Goal: Book appointment/travel/reservation

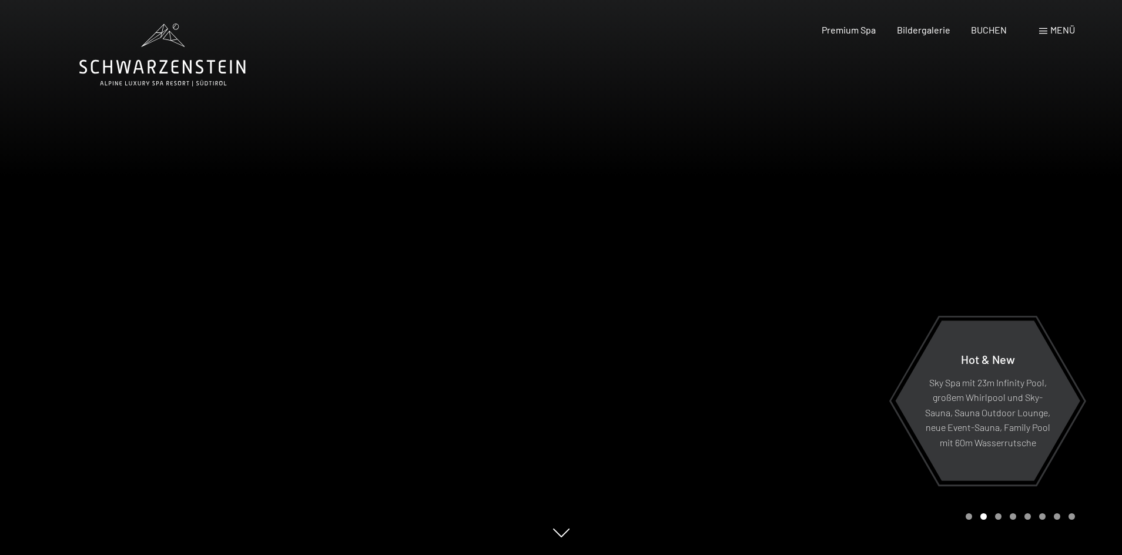
click at [1054, 28] on span "Menü" at bounding box center [1062, 29] width 25 height 11
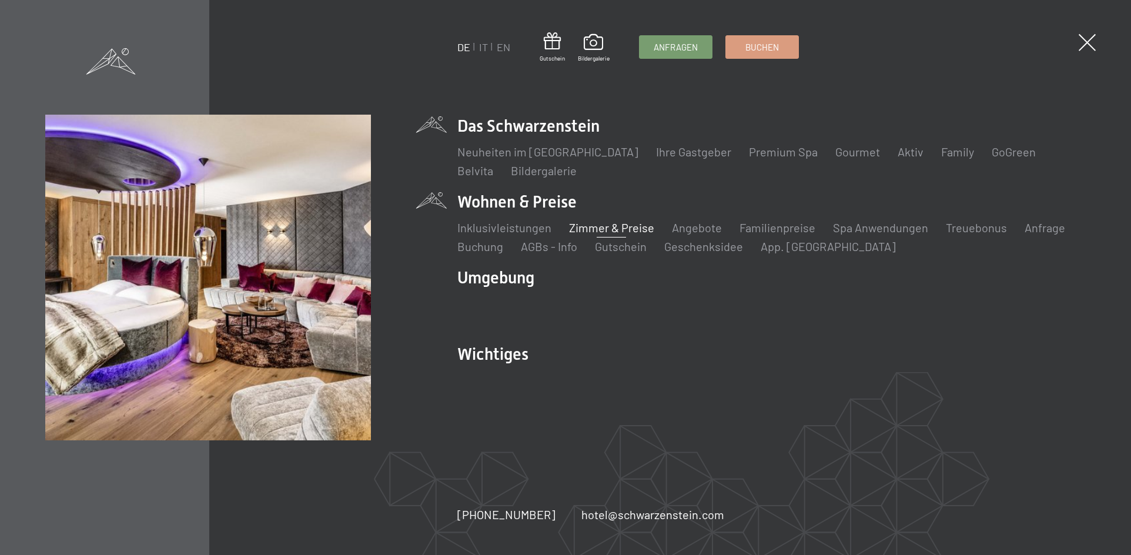
click at [591, 228] on link "Zimmer & Preise" at bounding box center [611, 227] width 85 height 14
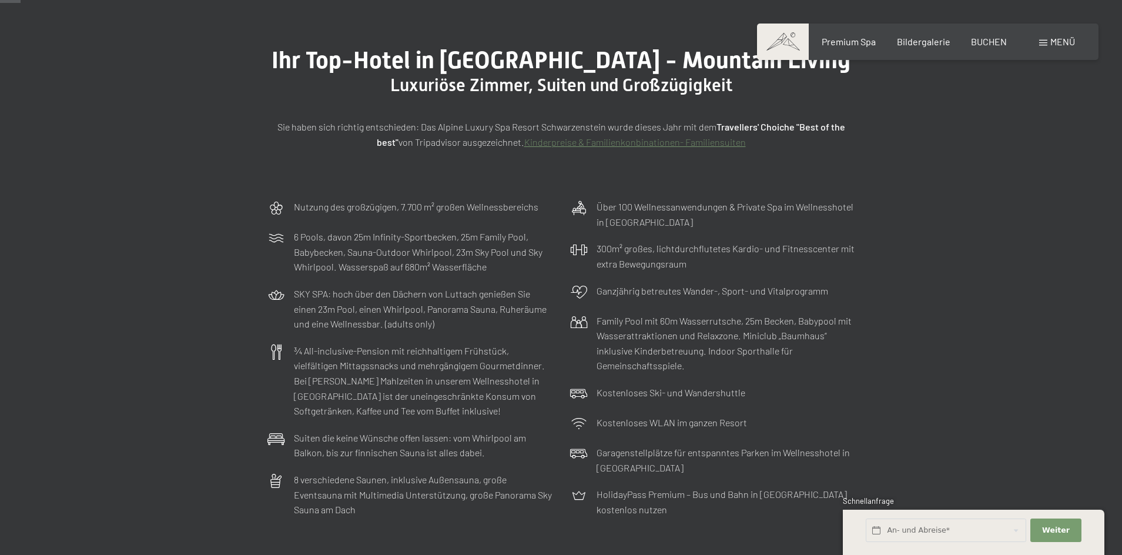
scroll to position [118, 0]
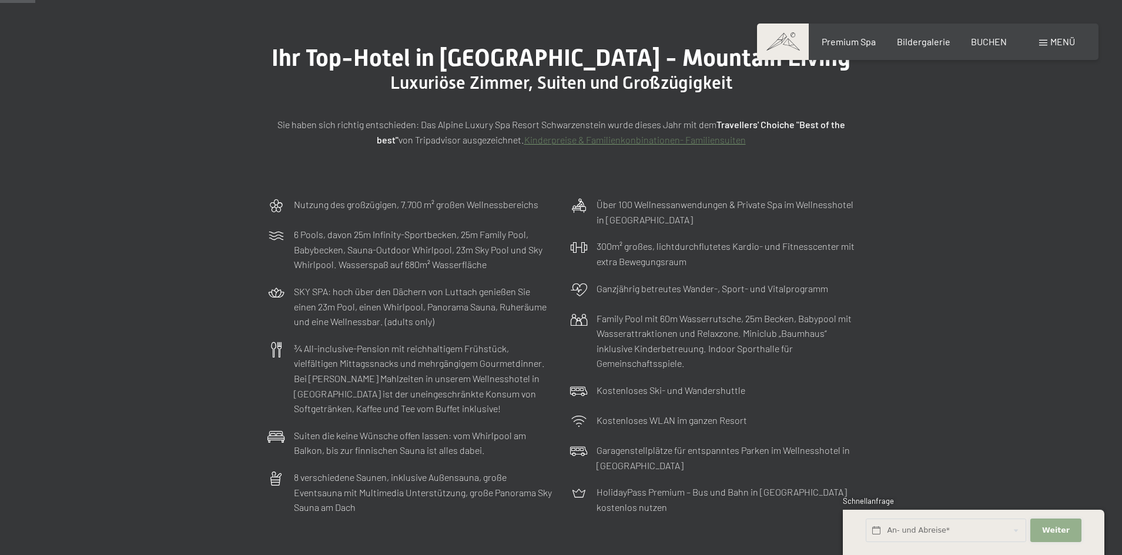
click at [1055, 532] on span "Weiter" at bounding box center [1056, 530] width 28 height 11
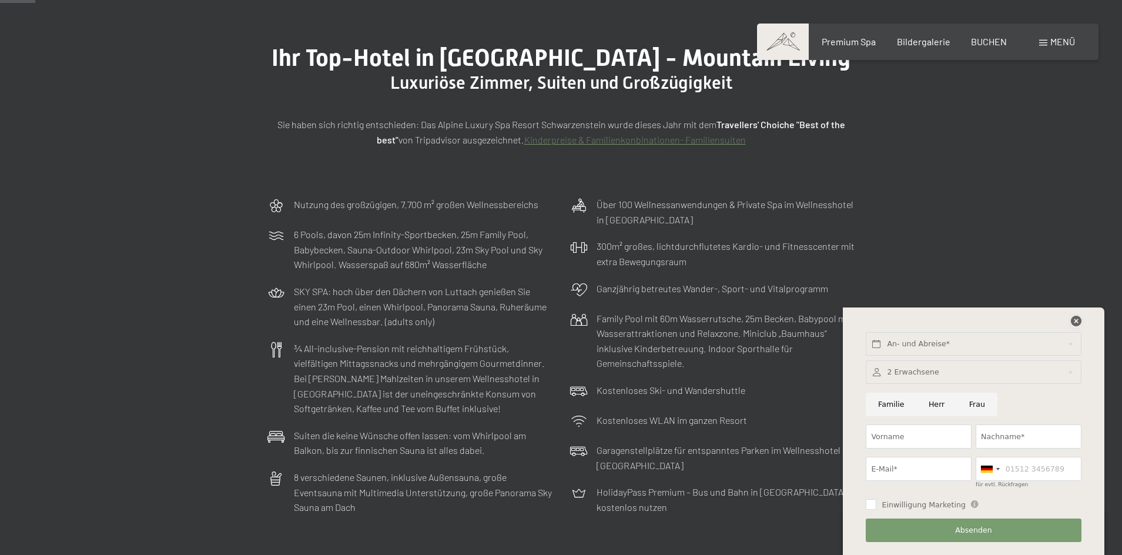
click at [1079, 321] on icon at bounding box center [1076, 321] width 11 height 11
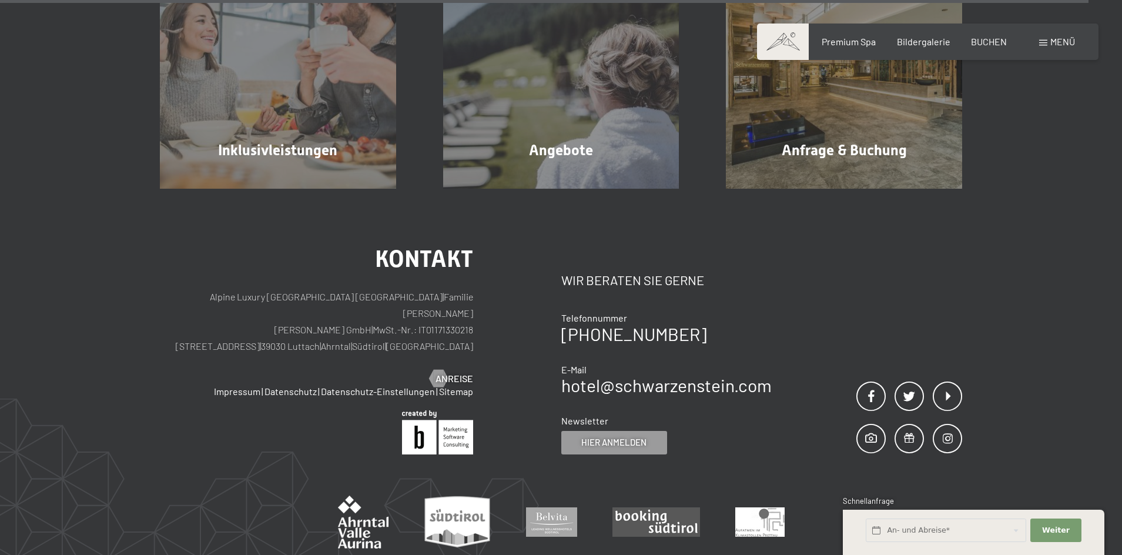
scroll to position [3408, 0]
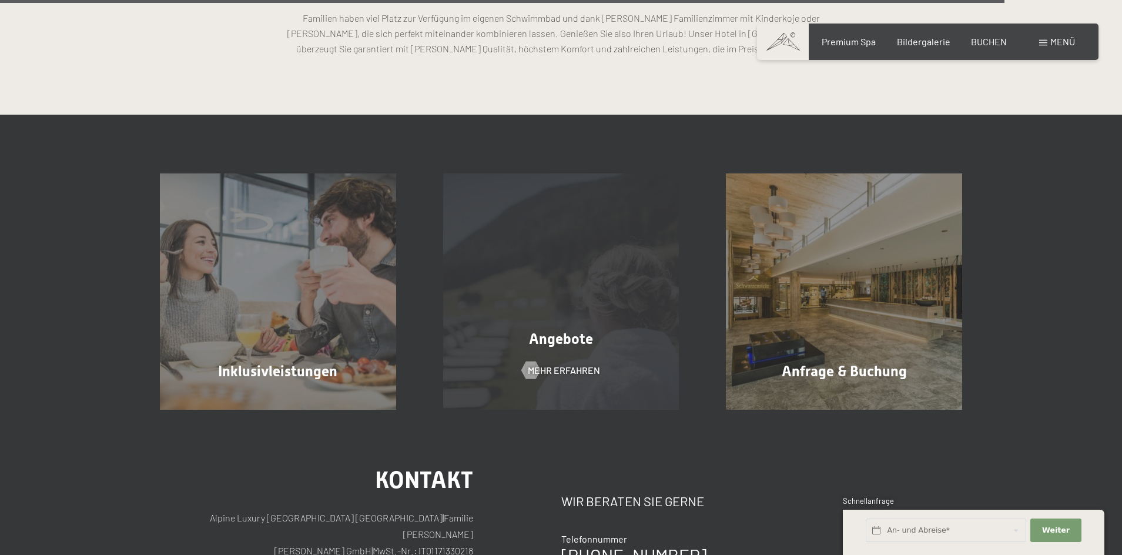
click at [569, 340] on span "Angebote" at bounding box center [561, 338] width 64 height 17
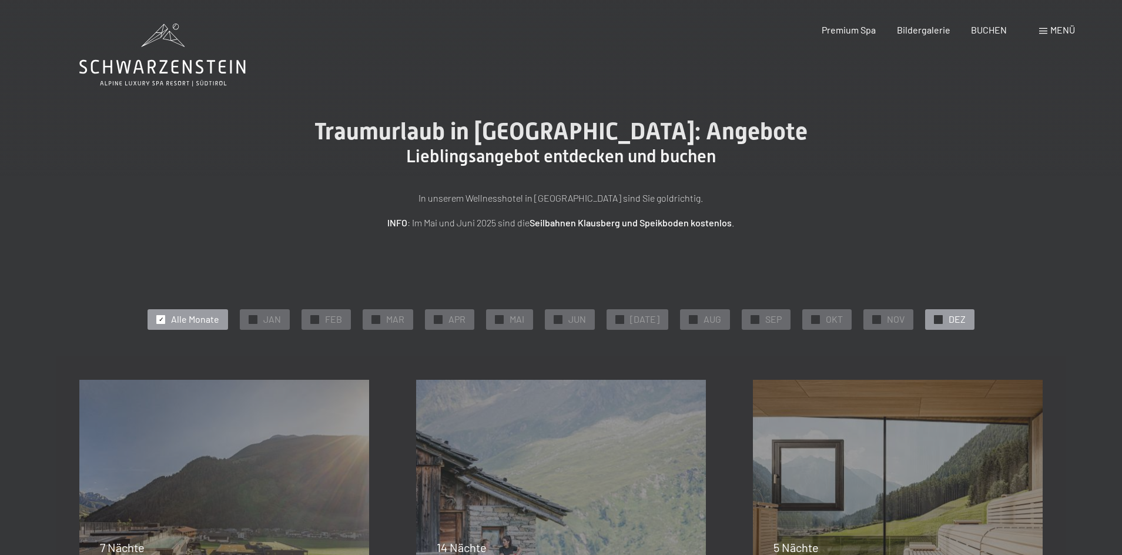
click at [941, 320] on div "✓ DEZ" at bounding box center [949, 319] width 49 height 20
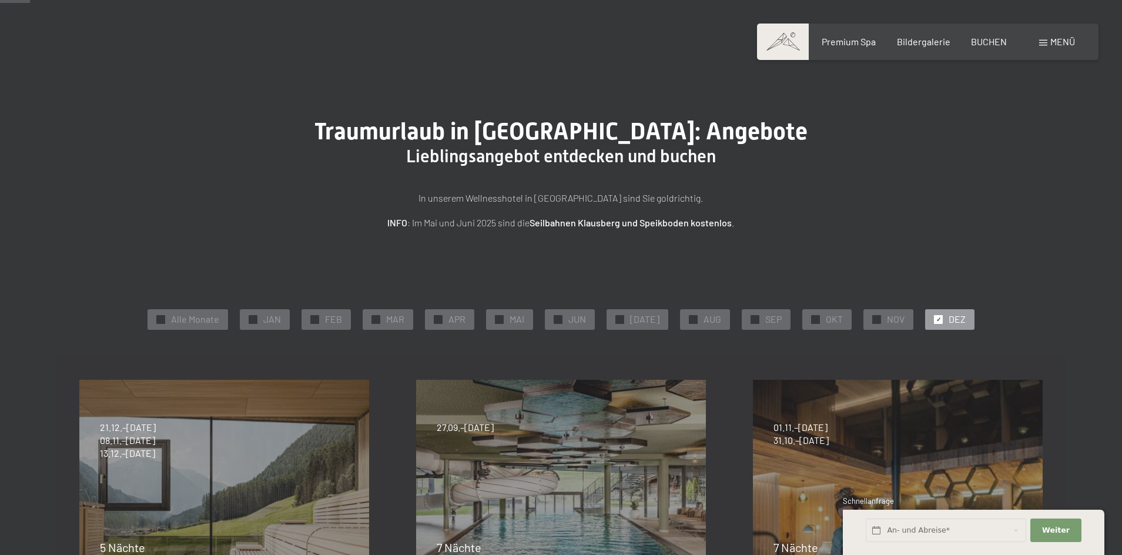
scroll to position [176, 0]
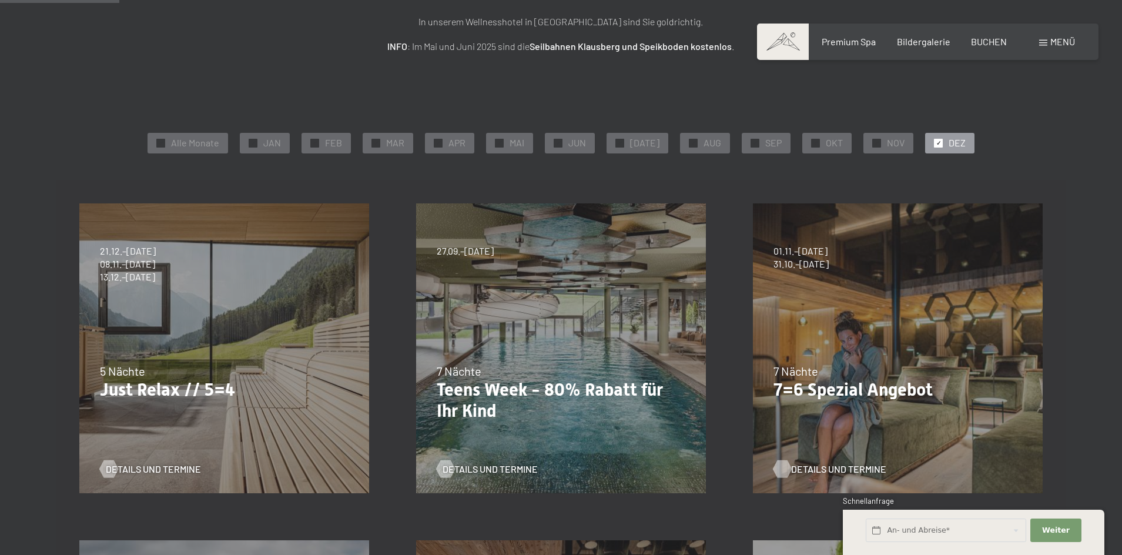
click at [829, 468] on span "Details und Termine" at bounding box center [838, 468] width 95 height 13
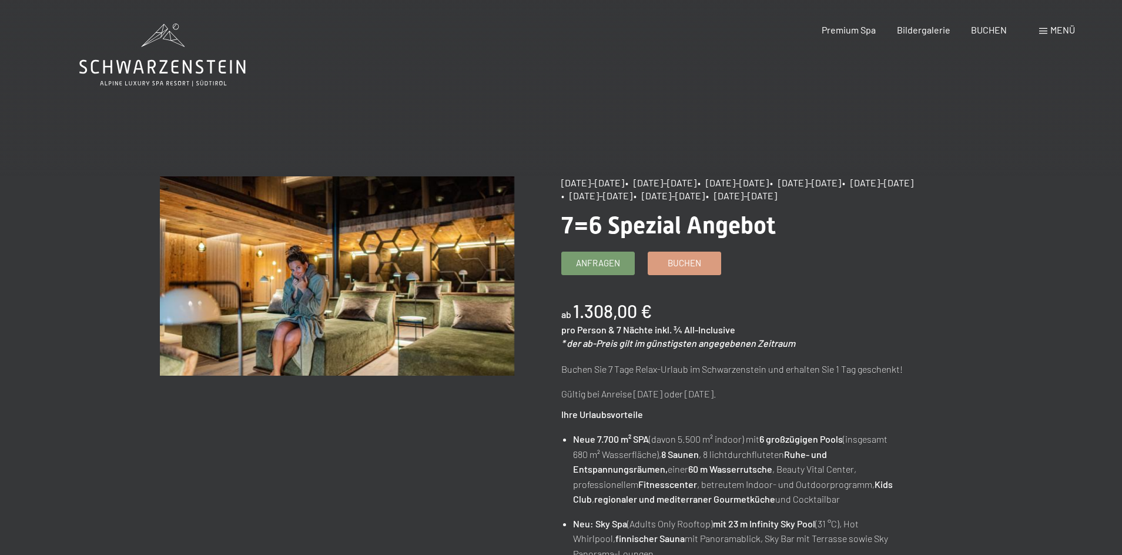
click at [1060, 29] on span "Menü" at bounding box center [1062, 29] width 25 height 11
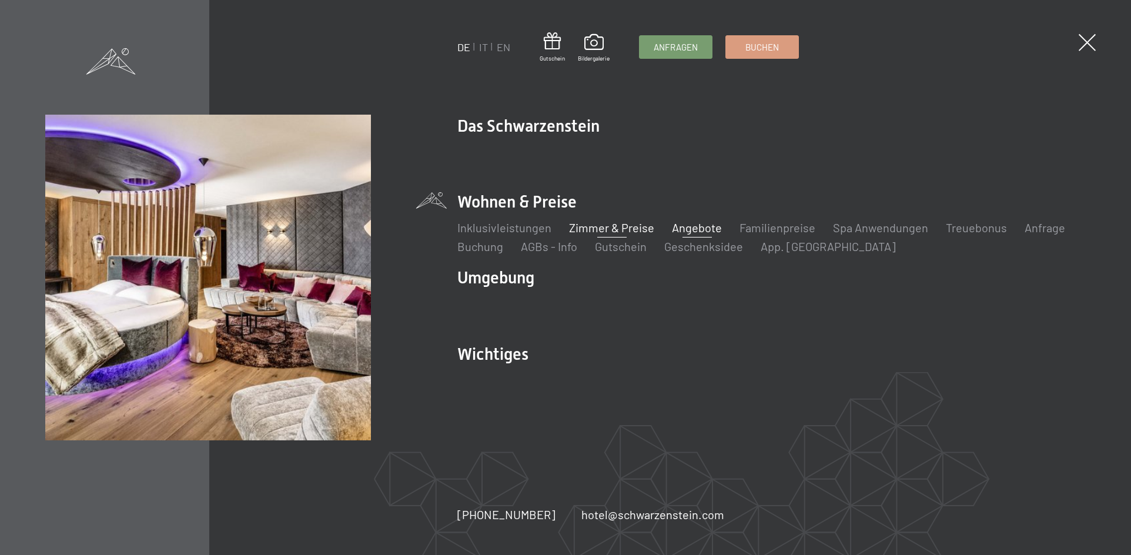
click at [604, 227] on link "Zimmer & Preise" at bounding box center [611, 227] width 85 height 14
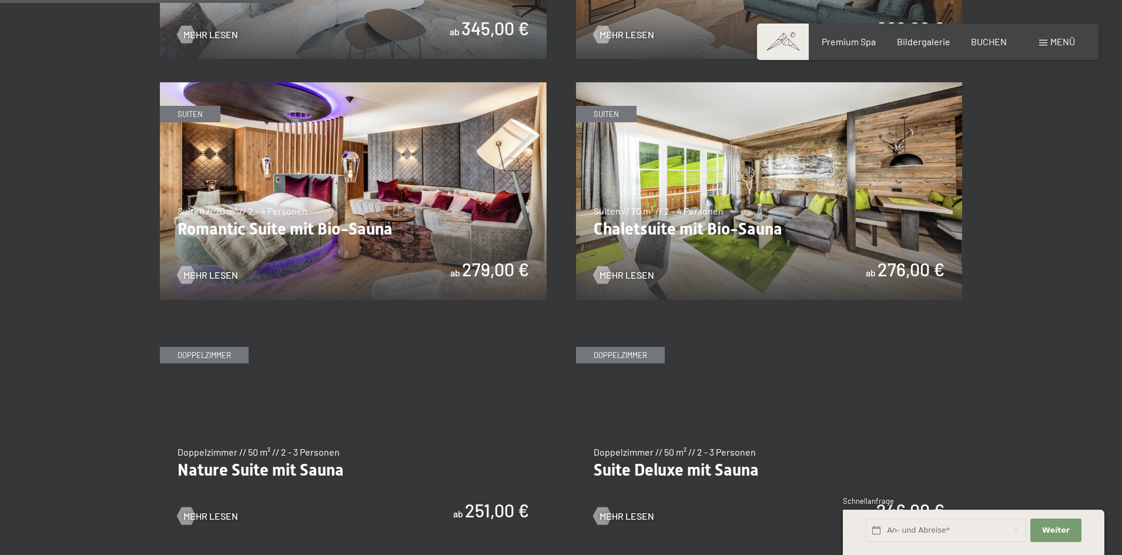
scroll to position [1117, 0]
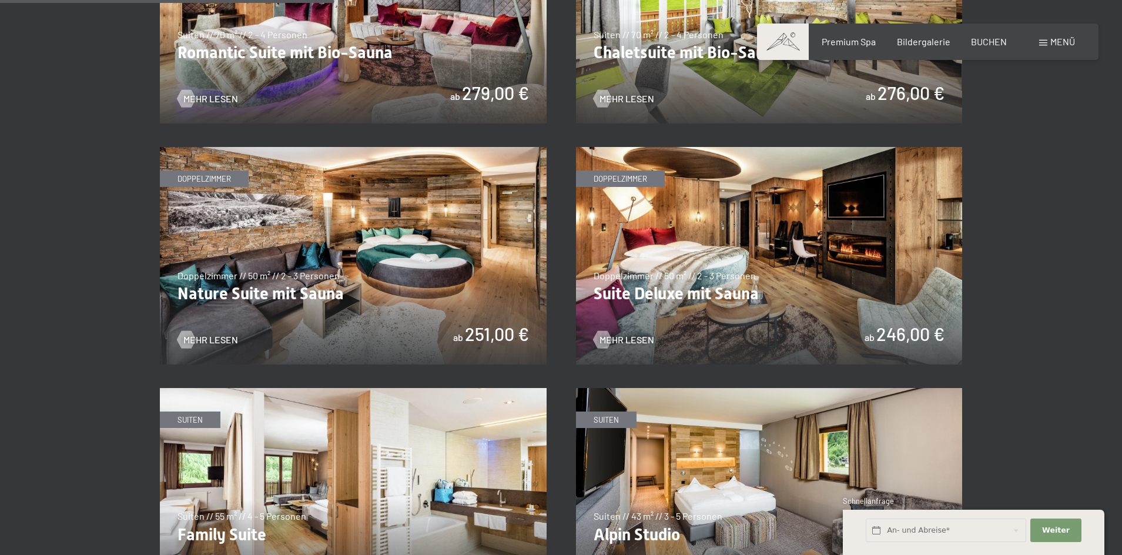
click at [685, 294] on img at bounding box center [769, 255] width 387 height 217
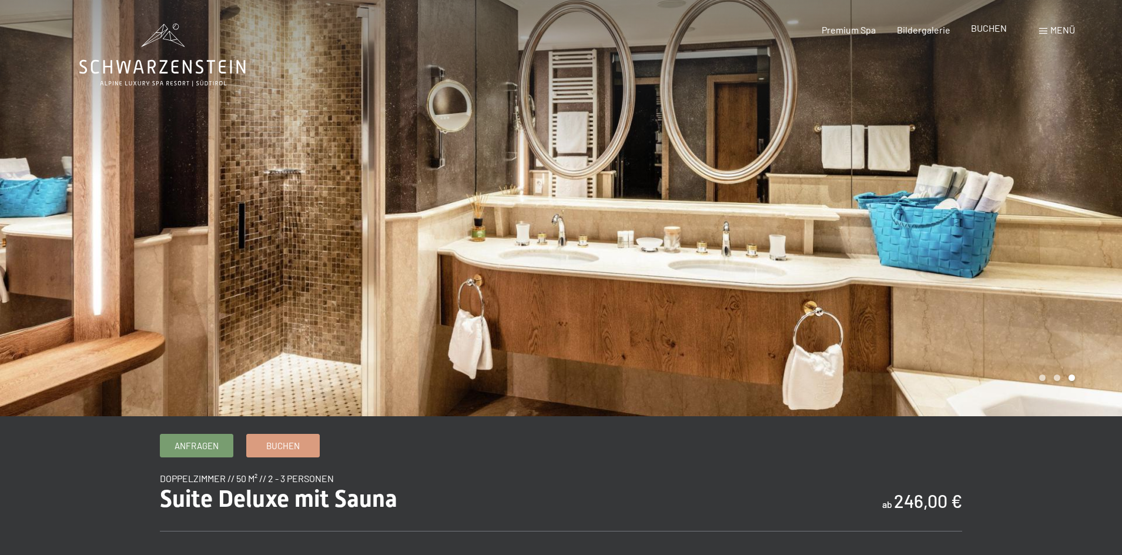
click at [981, 26] on span "BUCHEN" at bounding box center [989, 27] width 36 height 11
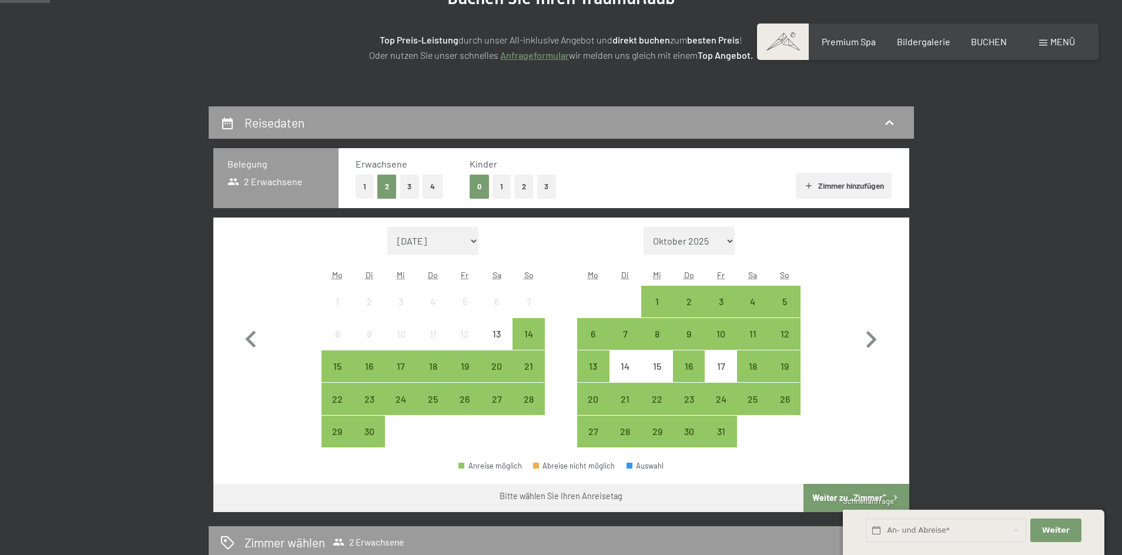
scroll to position [176, 0]
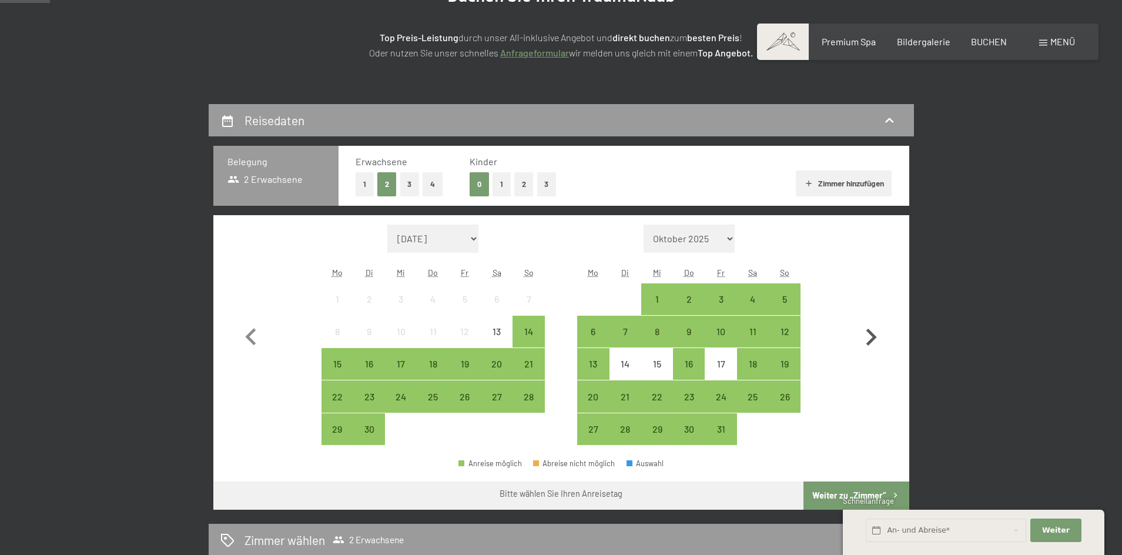
click at [867, 336] on icon "button" at bounding box center [871, 337] width 34 height 34
select select "2025-10-01"
select select "2025-11-01"
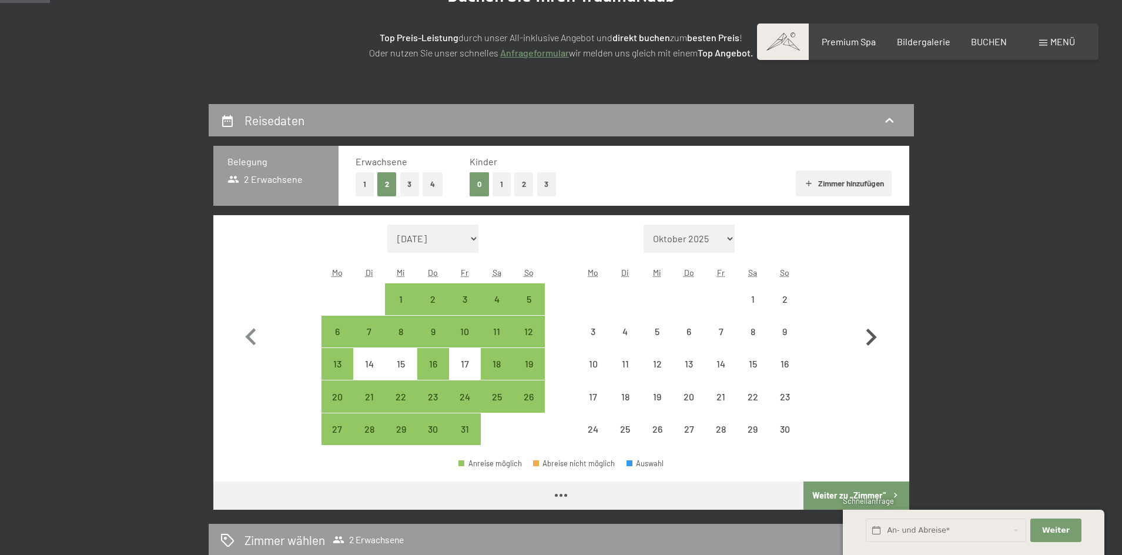
click at [867, 336] on icon "button" at bounding box center [871, 337] width 34 height 34
select select "2025-11-01"
select select "2025-12-01"
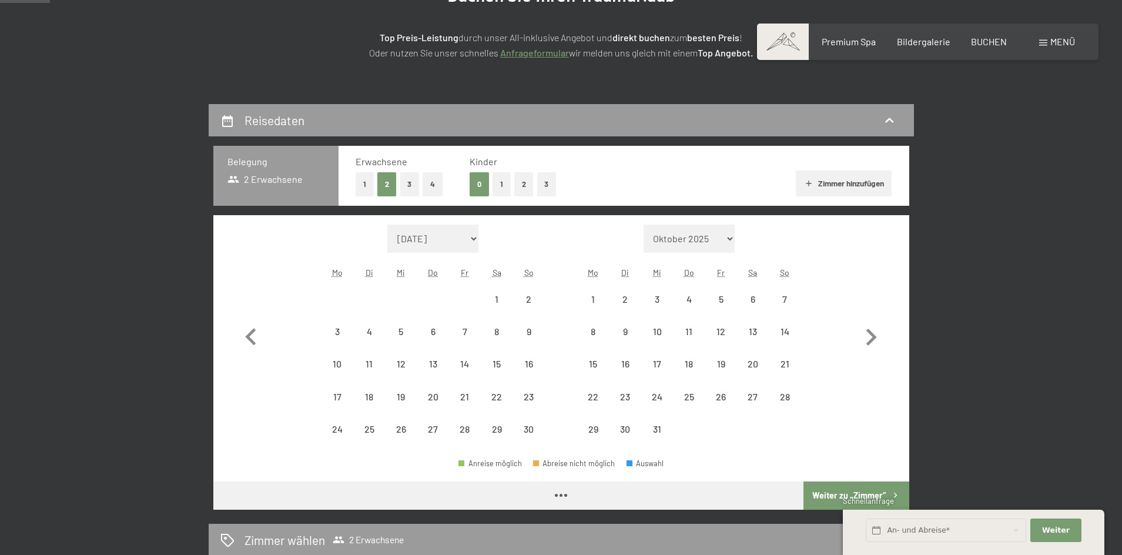
select select "2025-11-01"
select select "2025-12-01"
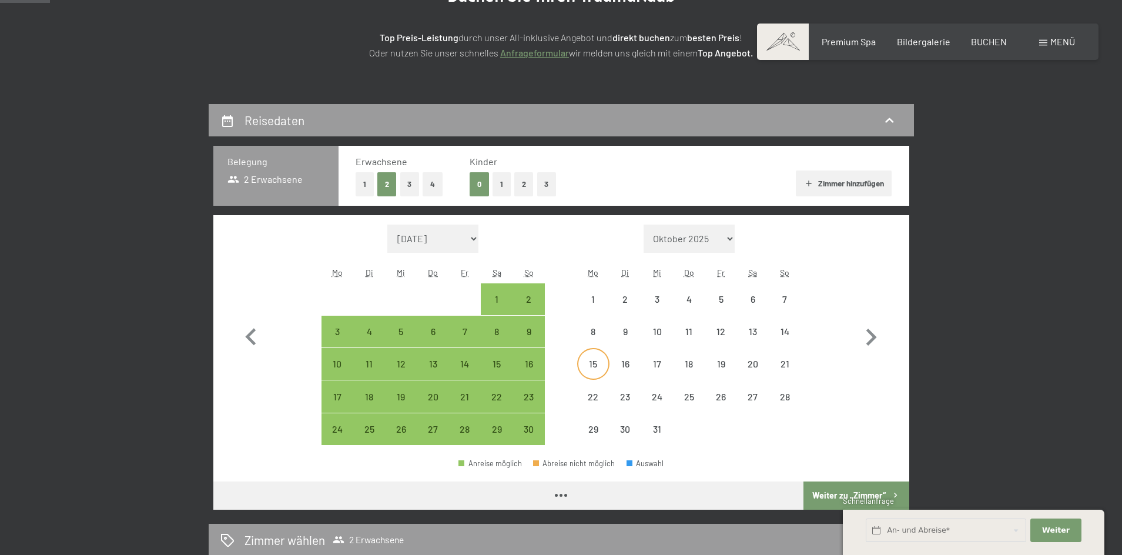
select select "2025-11-01"
select select "2025-12-01"
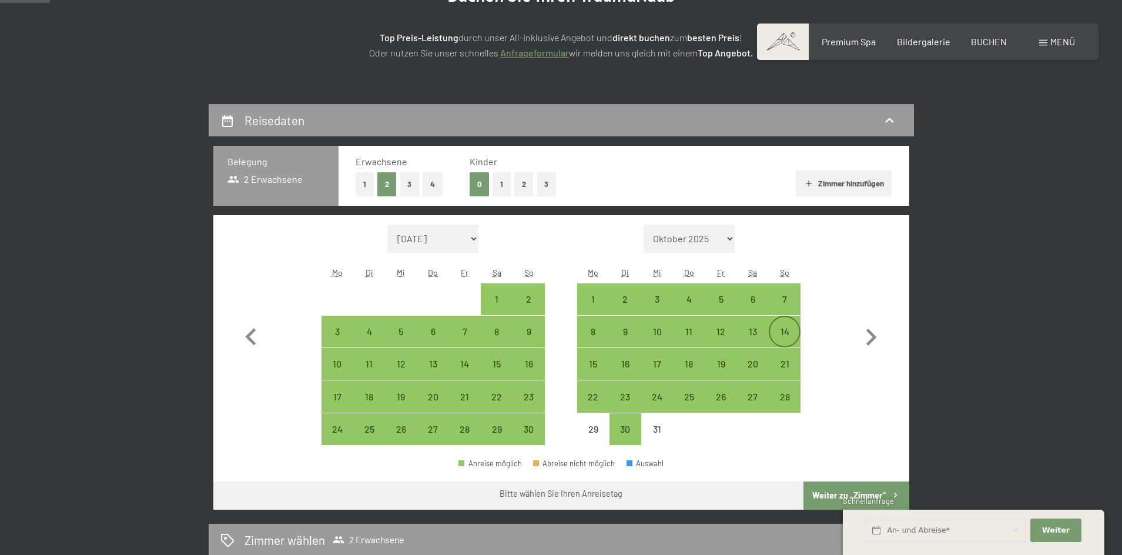
click at [787, 330] on div "14" at bounding box center [784, 341] width 29 height 29
select select "2025-11-01"
select select "2025-12-01"
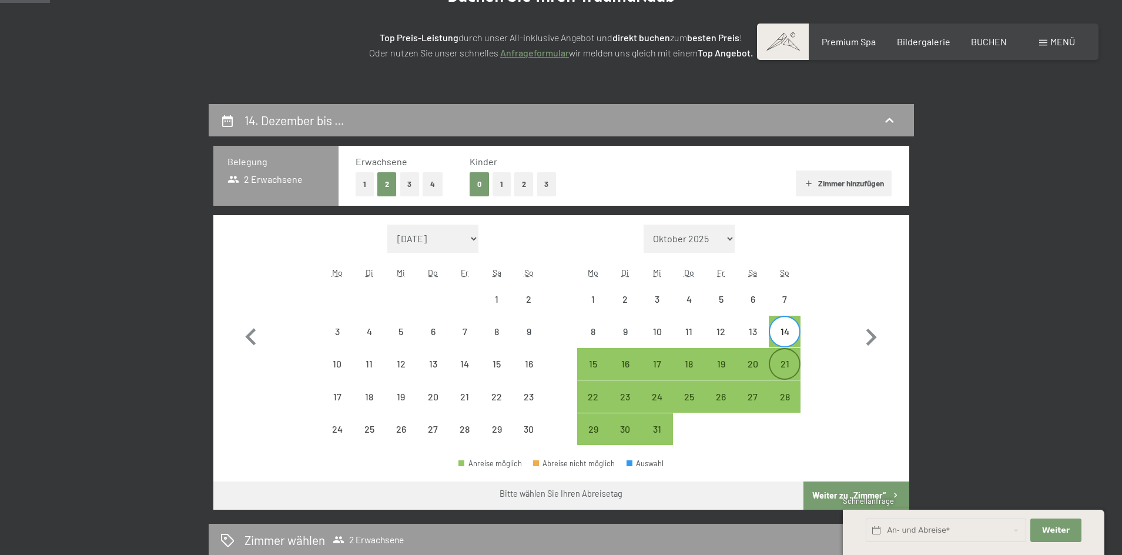
click at [785, 362] on div "21" at bounding box center [784, 373] width 29 height 29
select select "2025-11-01"
select select "2025-12-01"
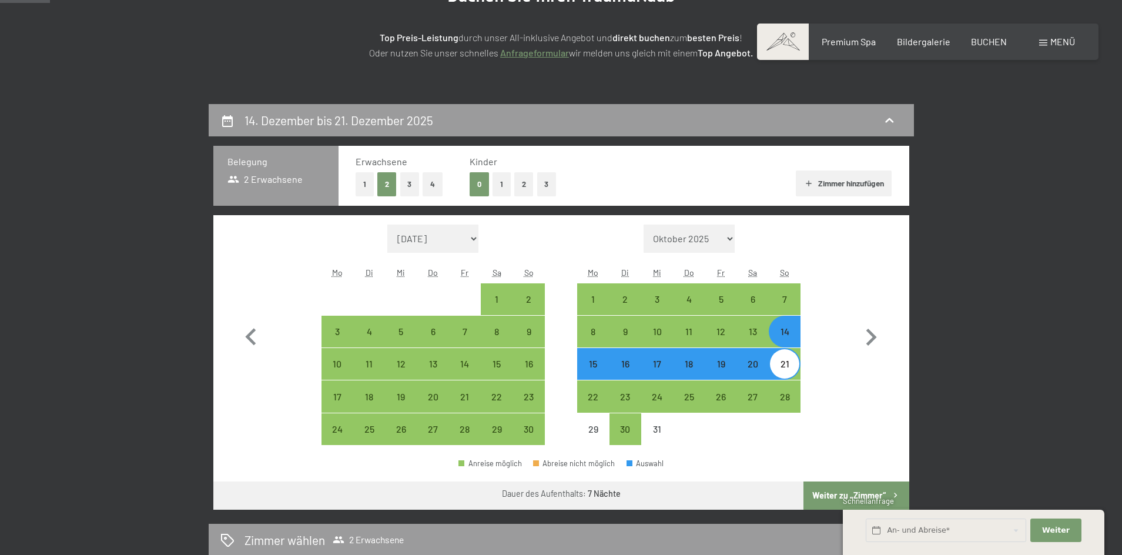
click at [829, 490] on button "Weiter zu „Zimmer“" at bounding box center [855, 495] width 105 height 28
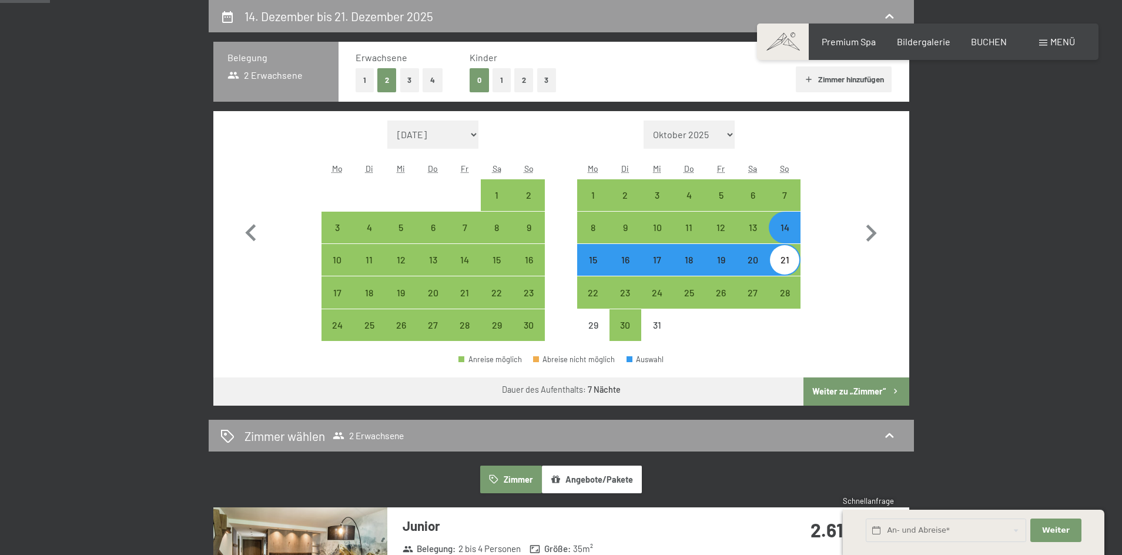
select select "2025-11-01"
select select "2025-12-01"
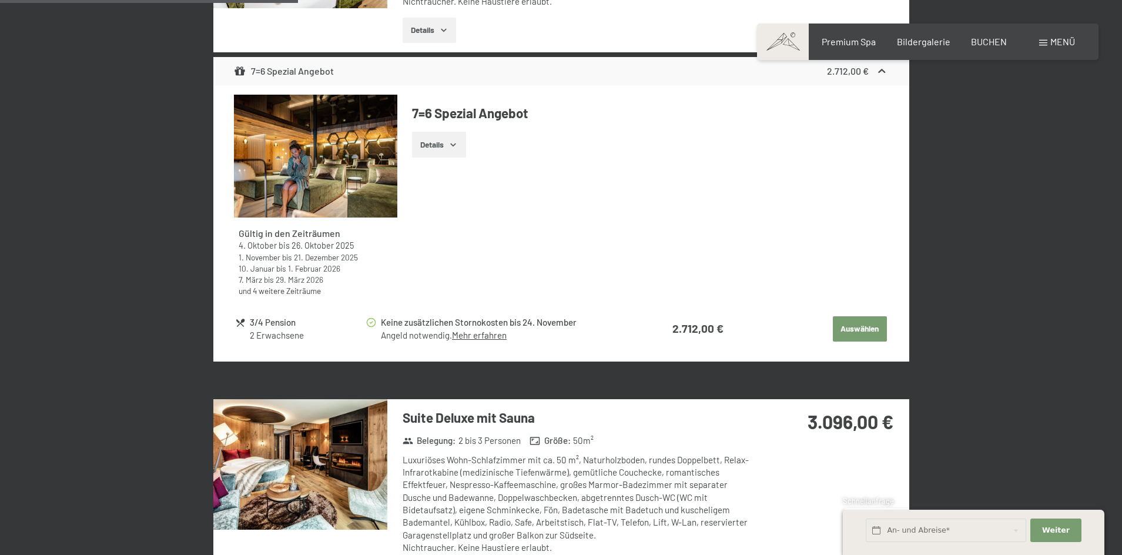
scroll to position [1162, 0]
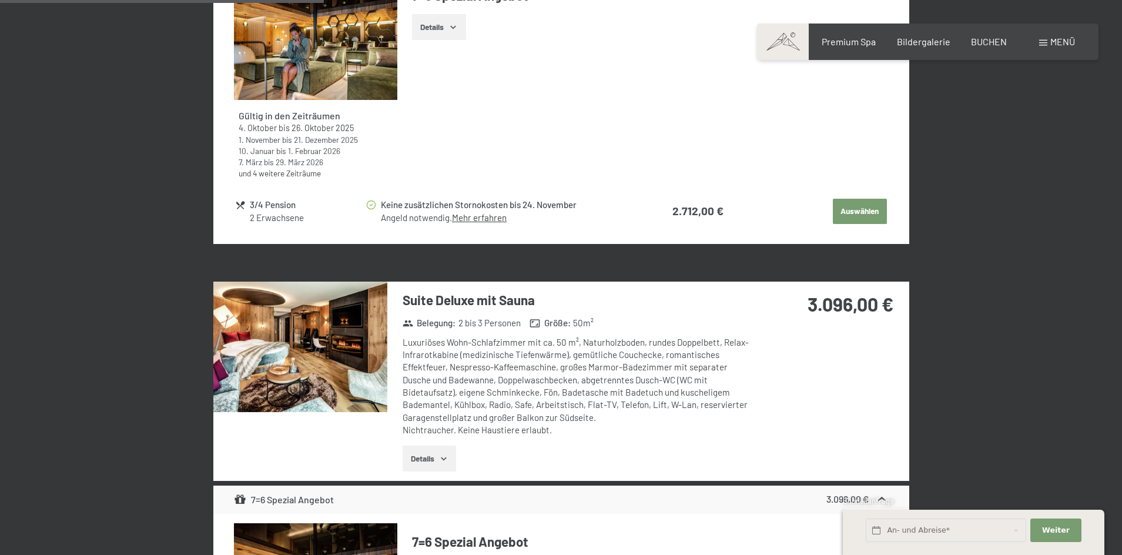
click at [447, 457] on icon "button" at bounding box center [443, 458] width 9 height 9
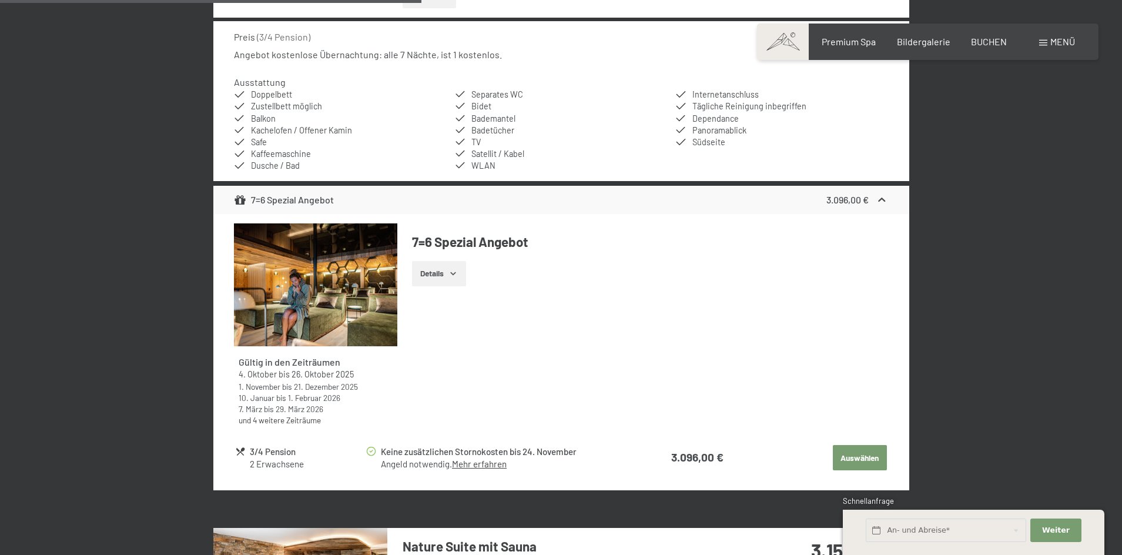
scroll to position [1691, 0]
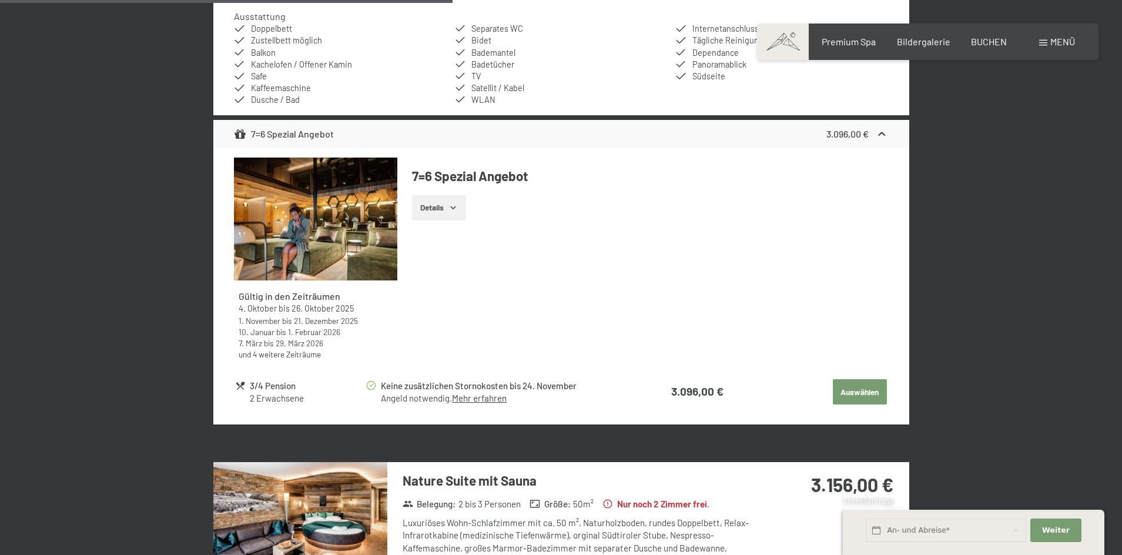
click at [857, 393] on button "Auswählen" at bounding box center [860, 392] width 54 height 26
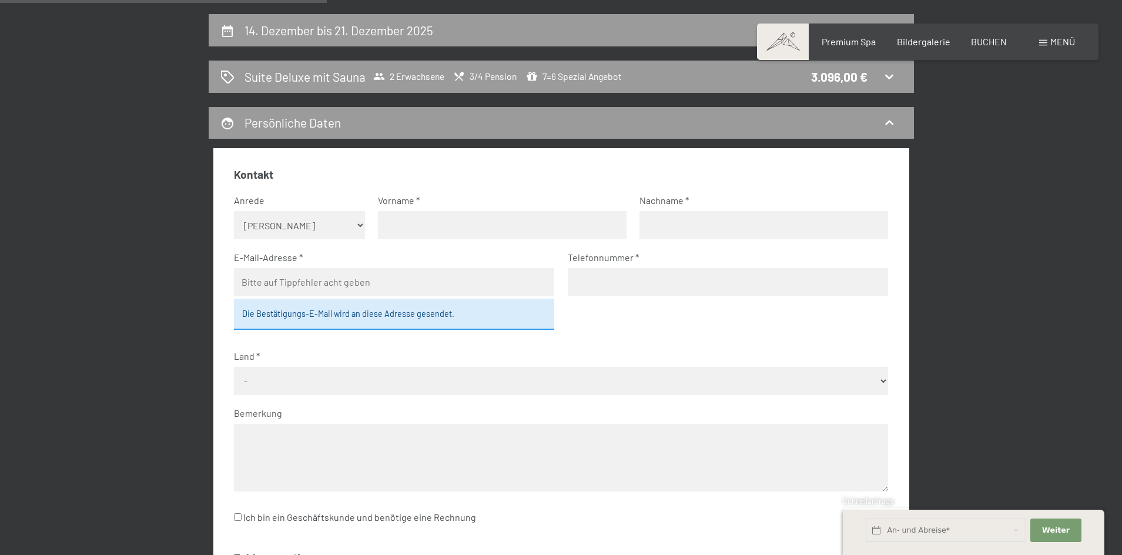
scroll to position [163, 0]
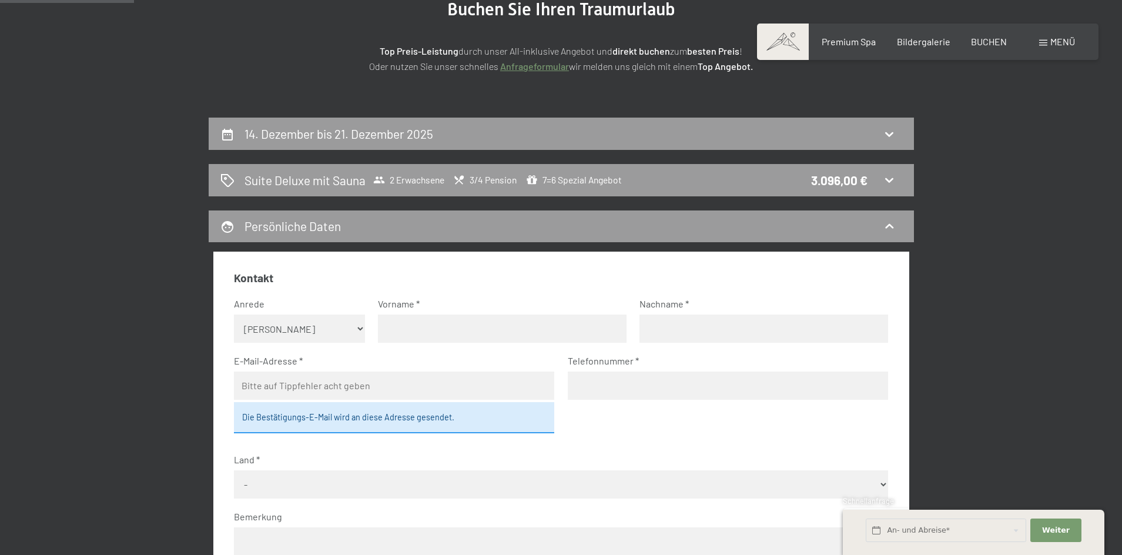
click at [890, 179] on icon at bounding box center [889, 180] width 14 height 14
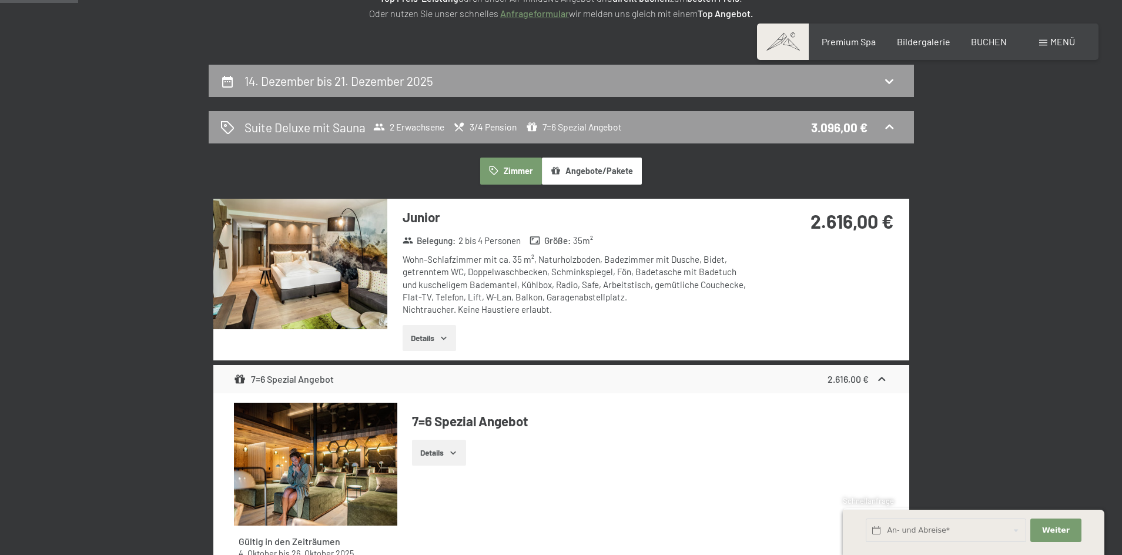
scroll to position [104, 0]
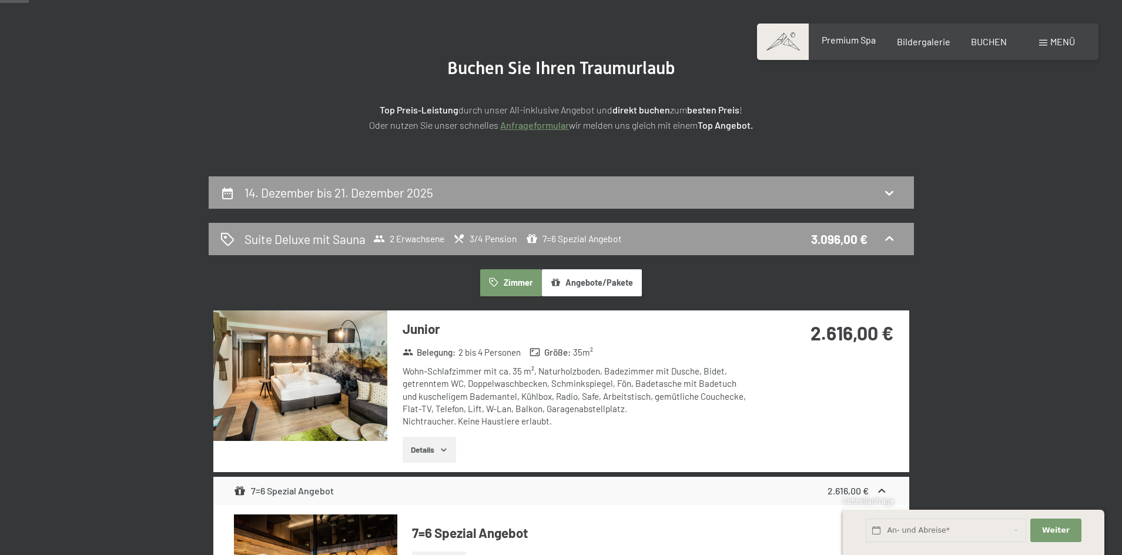
click at [850, 42] on span "Premium Spa" at bounding box center [849, 39] width 54 height 11
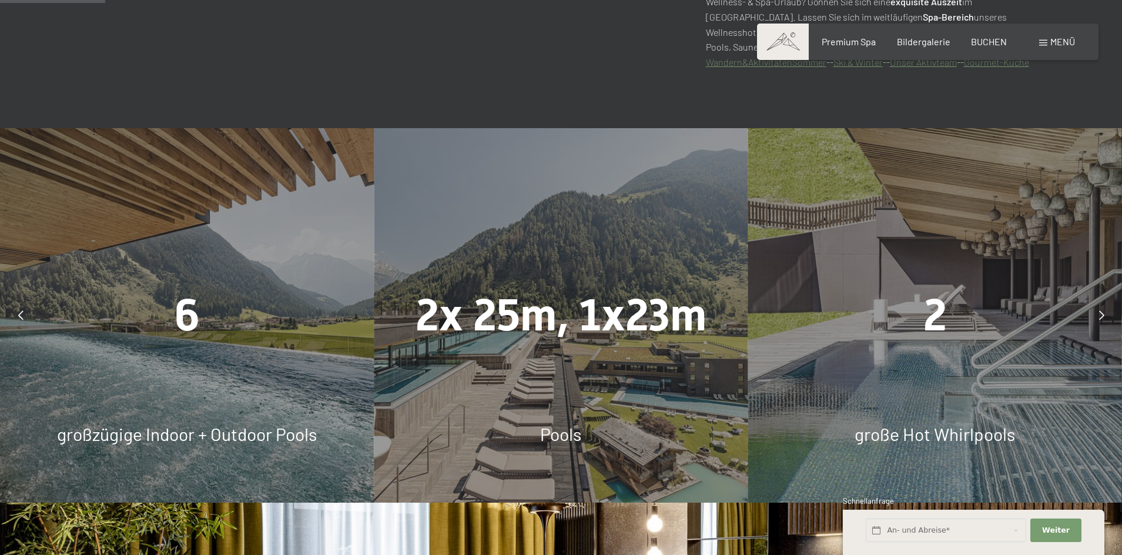
scroll to position [823, 0]
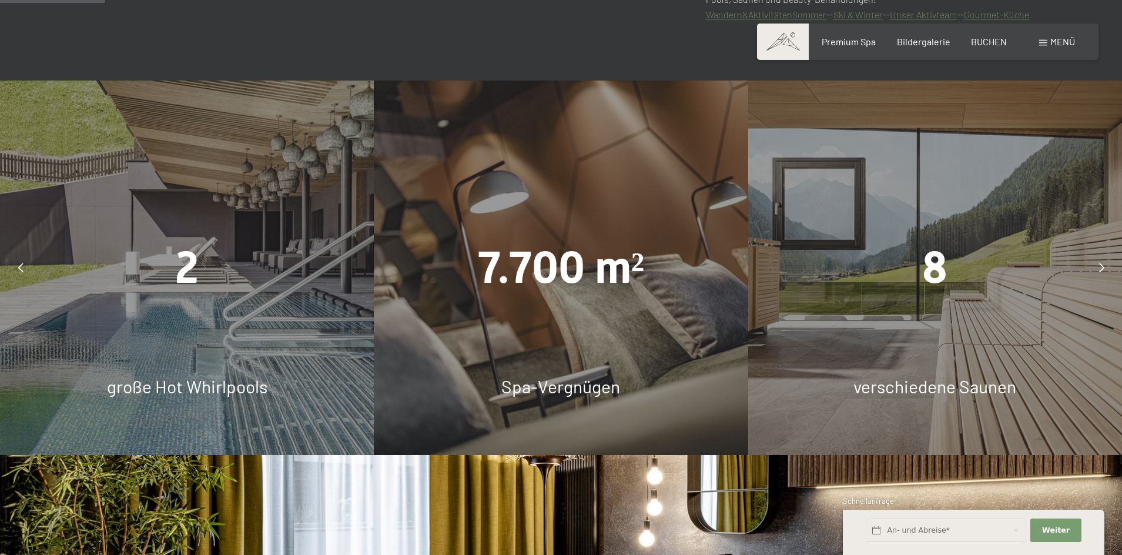
click at [1103, 267] on icon at bounding box center [1101, 267] width 5 height 9
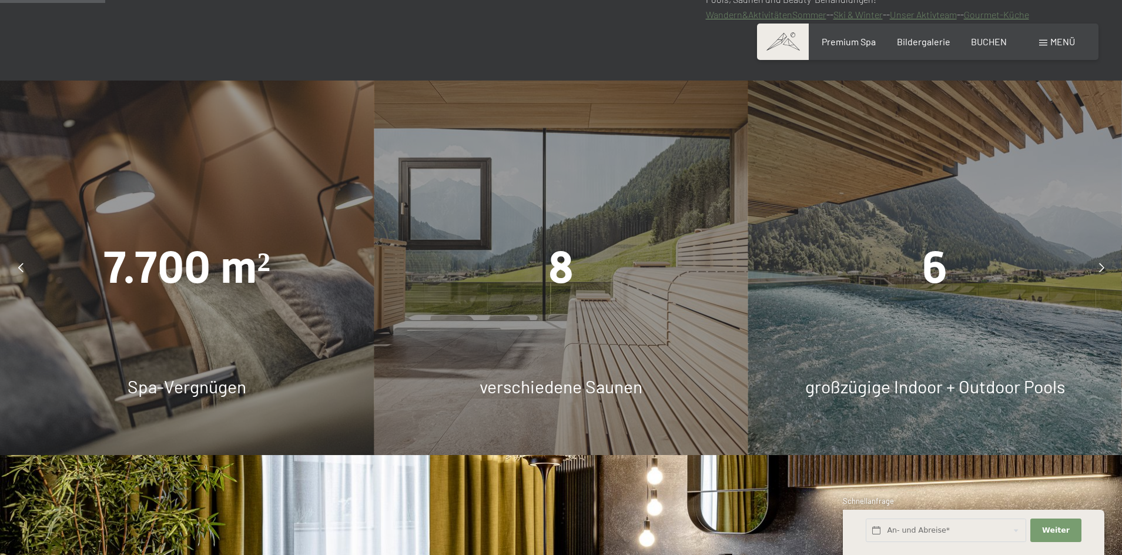
click at [1103, 267] on icon at bounding box center [1101, 267] width 5 height 9
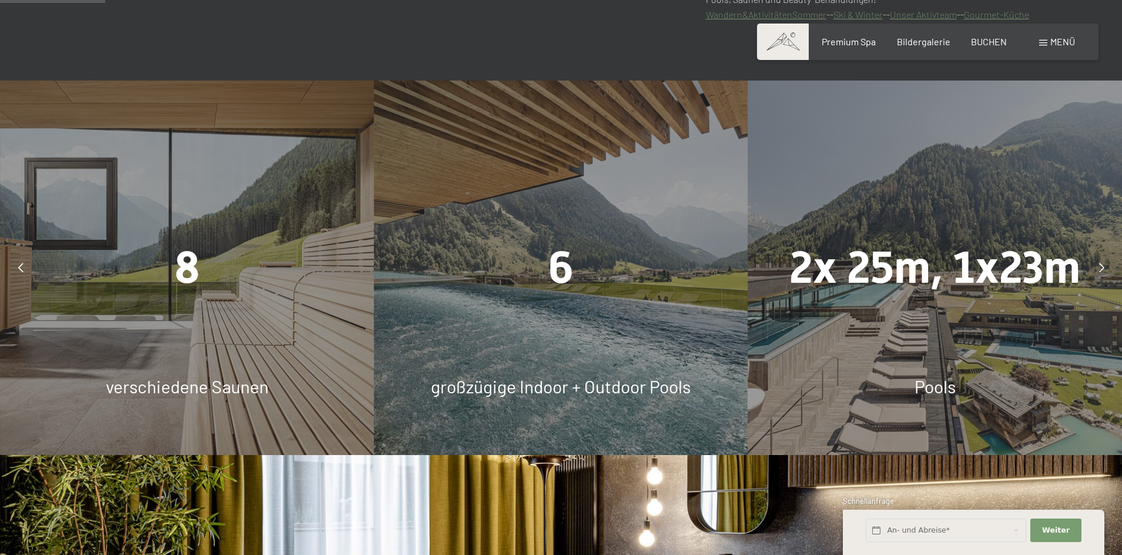
click at [1103, 267] on icon at bounding box center [1101, 267] width 5 height 9
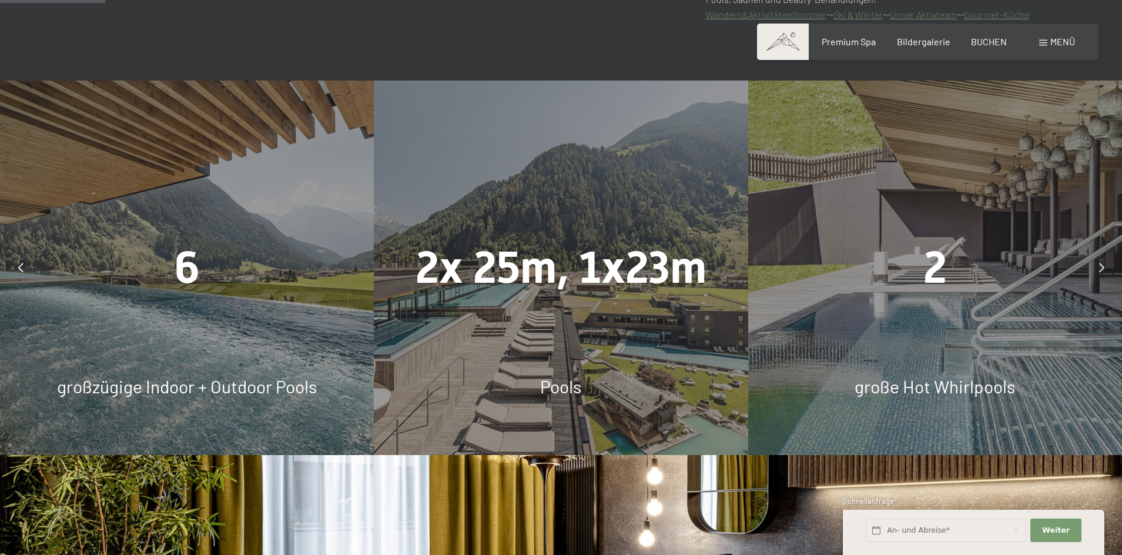
click at [1103, 267] on icon at bounding box center [1101, 267] width 5 height 9
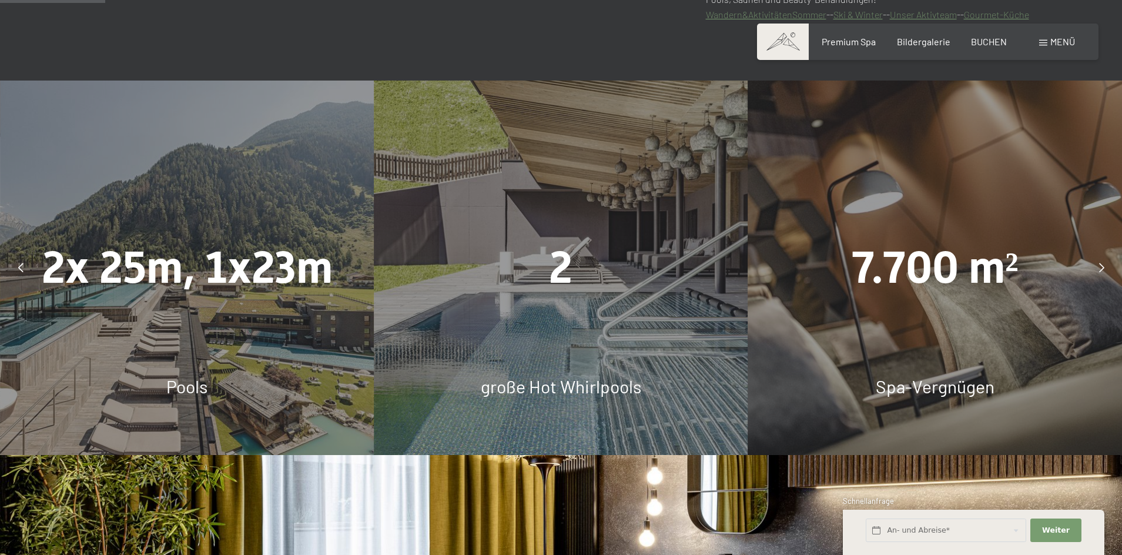
click at [1103, 267] on icon at bounding box center [1101, 267] width 5 height 9
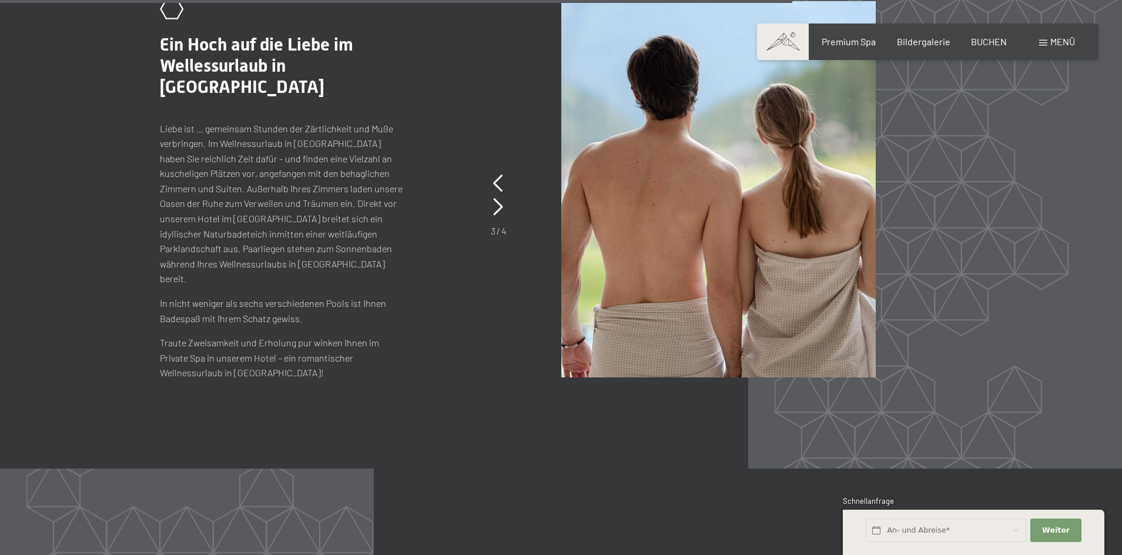
scroll to position [5348, 0]
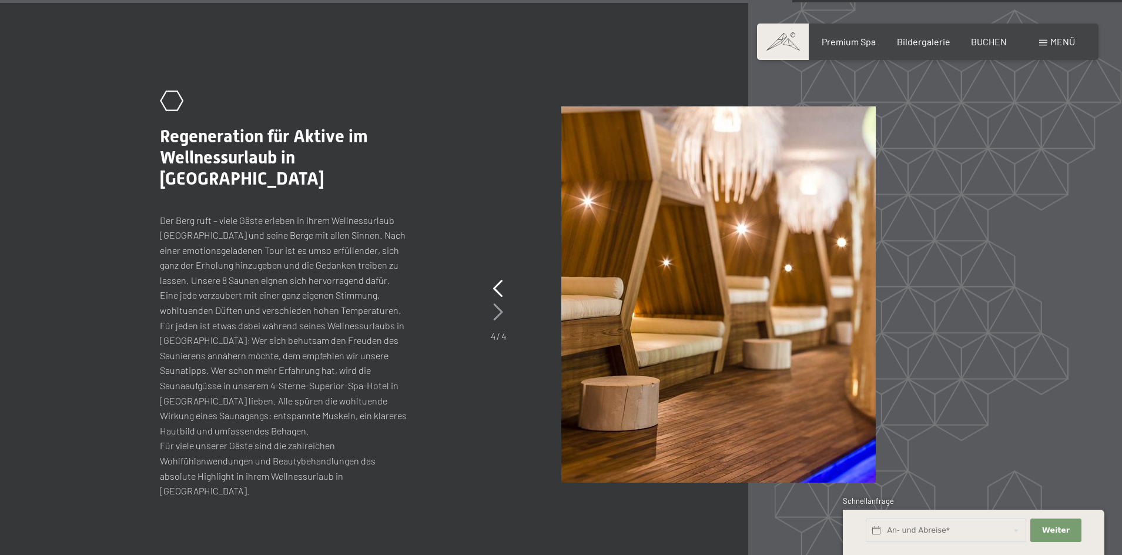
click at [500, 303] on icon at bounding box center [498, 312] width 10 height 18
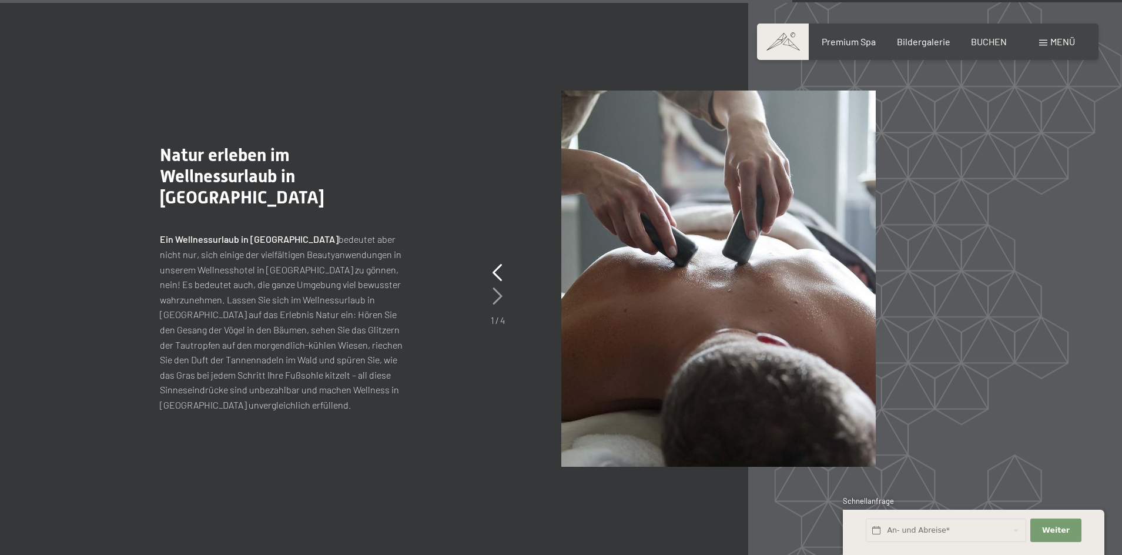
click at [500, 296] on icon at bounding box center [497, 296] width 10 height 18
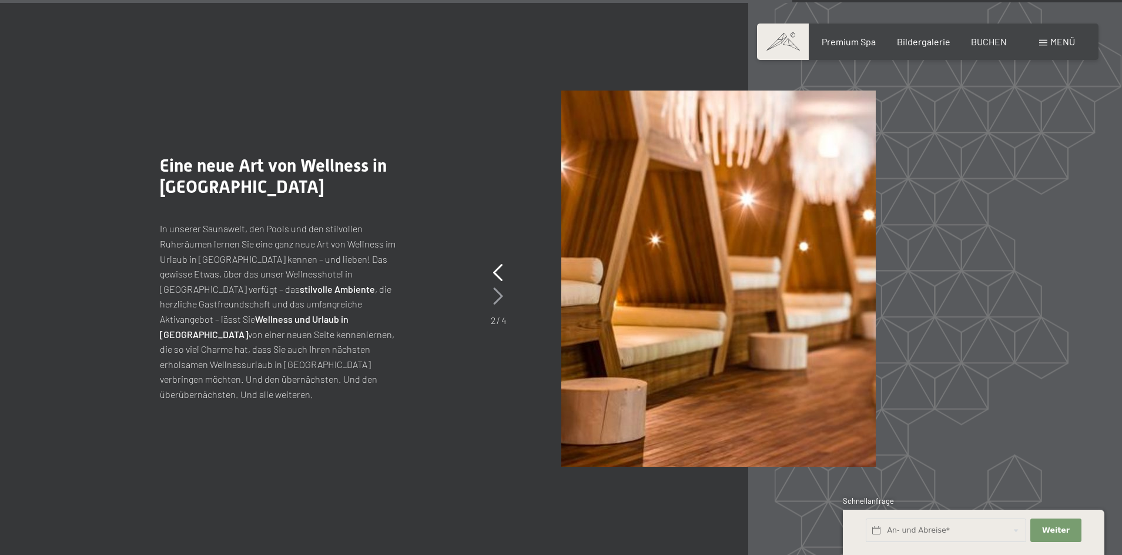
click at [500, 296] on icon at bounding box center [498, 296] width 10 height 18
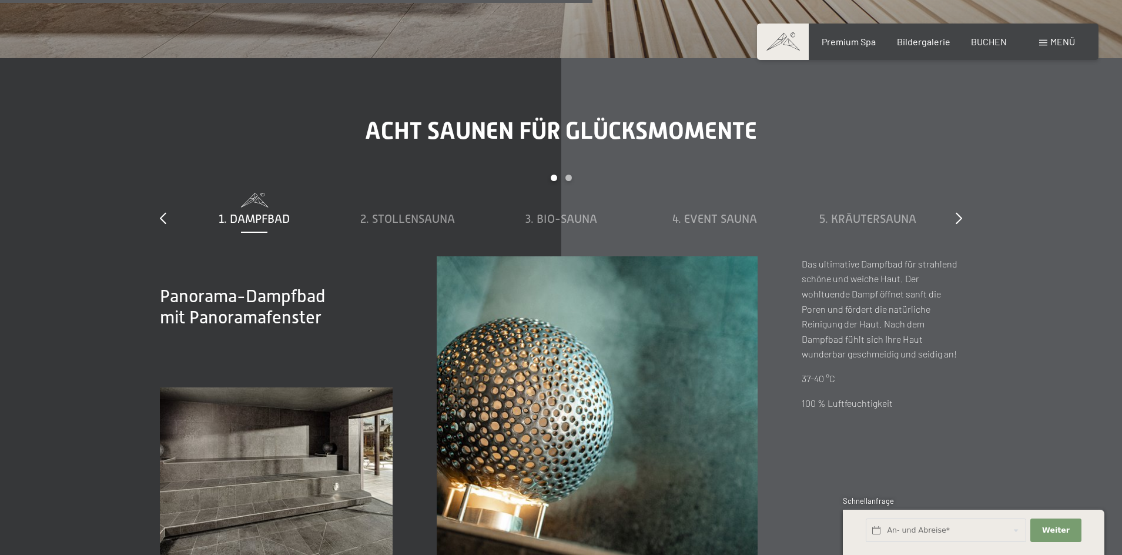
scroll to position [3996, 0]
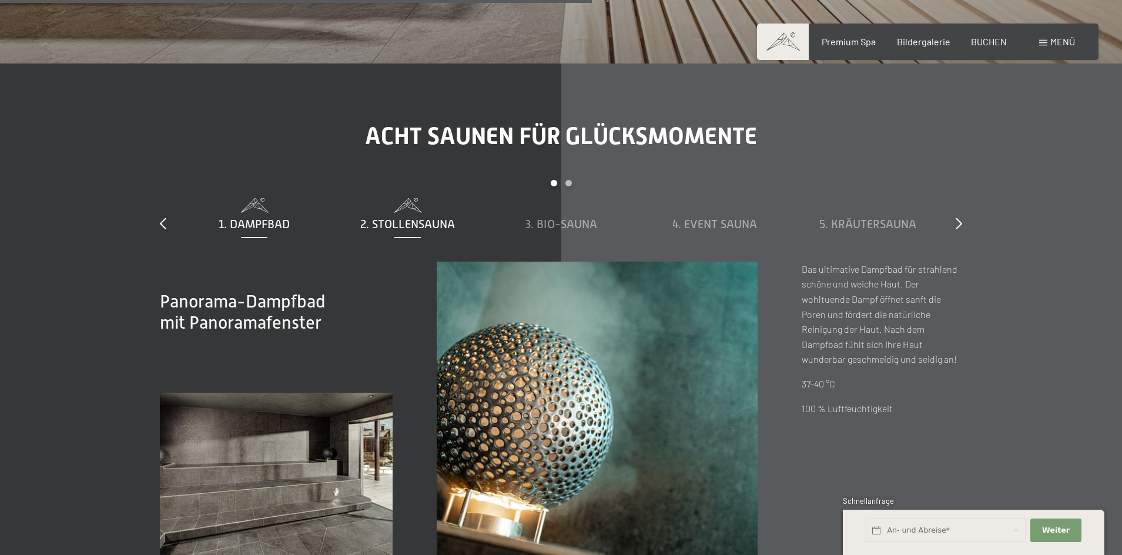
click at [400, 224] on span "2. Stollensauna" at bounding box center [407, 223] width 95 height 13
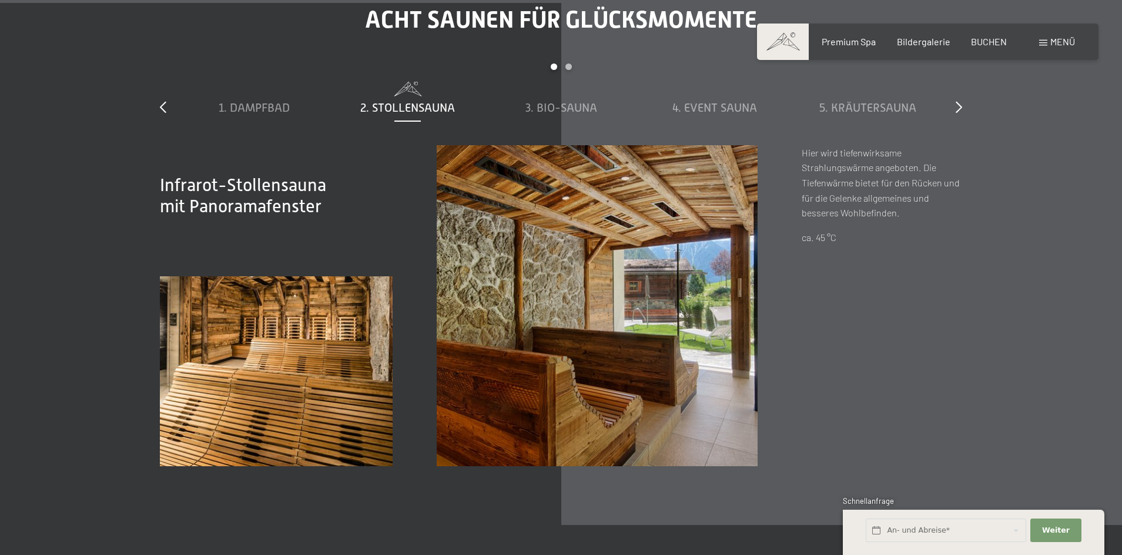
scroll to position [4114, 0]
click at [549, 105] on span "3. Bio-Sauna" at bounding box center [561, 106] width 72 height 13
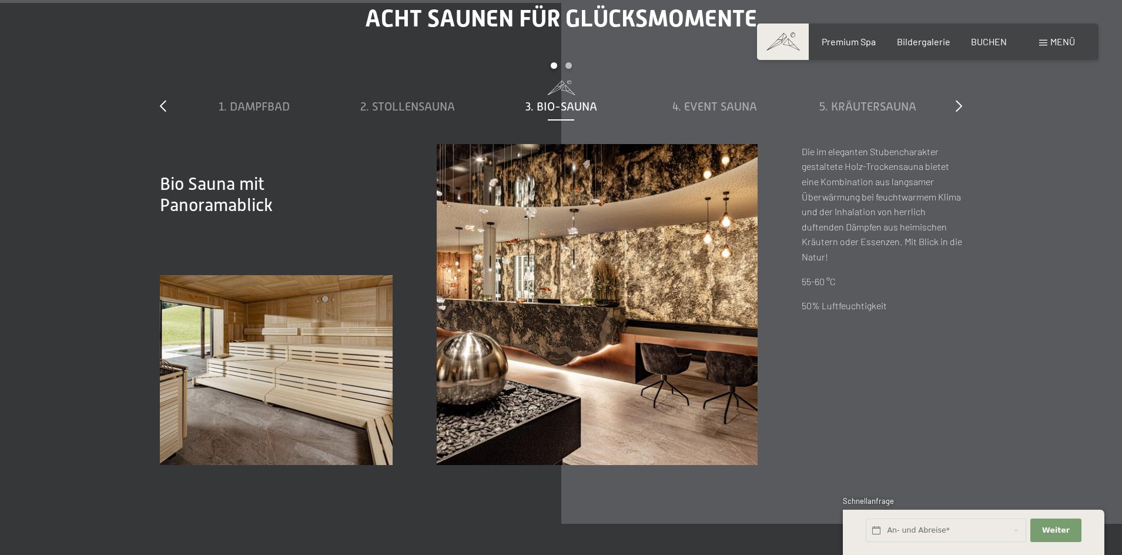
click at [549, 105] on span "3. Bio-Sauna" at bounding box center [561, 106] width 72 height 13
click at [716, 110] on span "4. Event Sauna" at bounding box center [714, 106] width 85 height 13
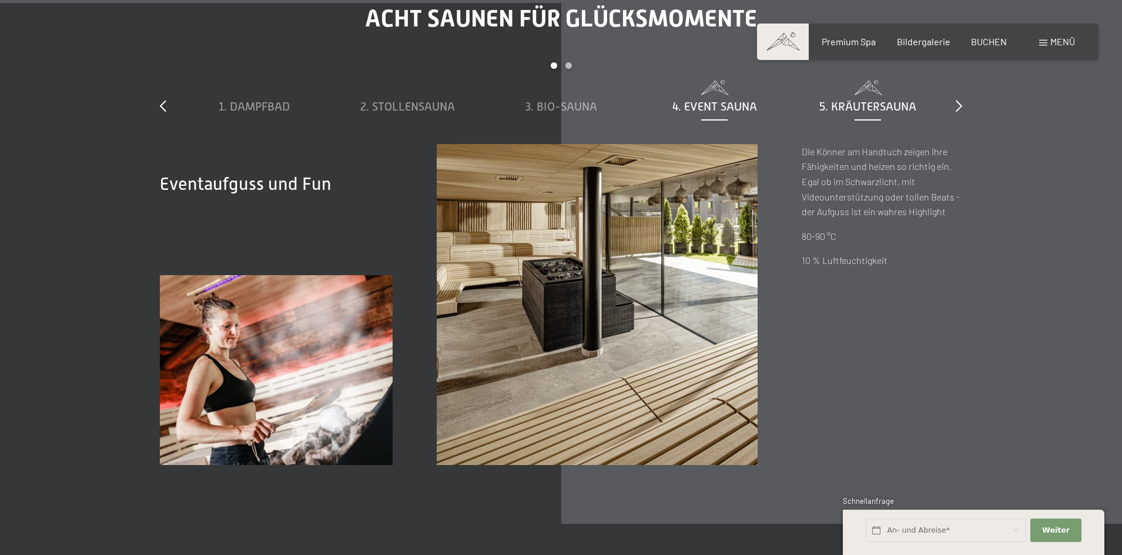
click at [874, 102] on span "5. Kräutersauna" at bounding box center [867, 106] width 97 height 13
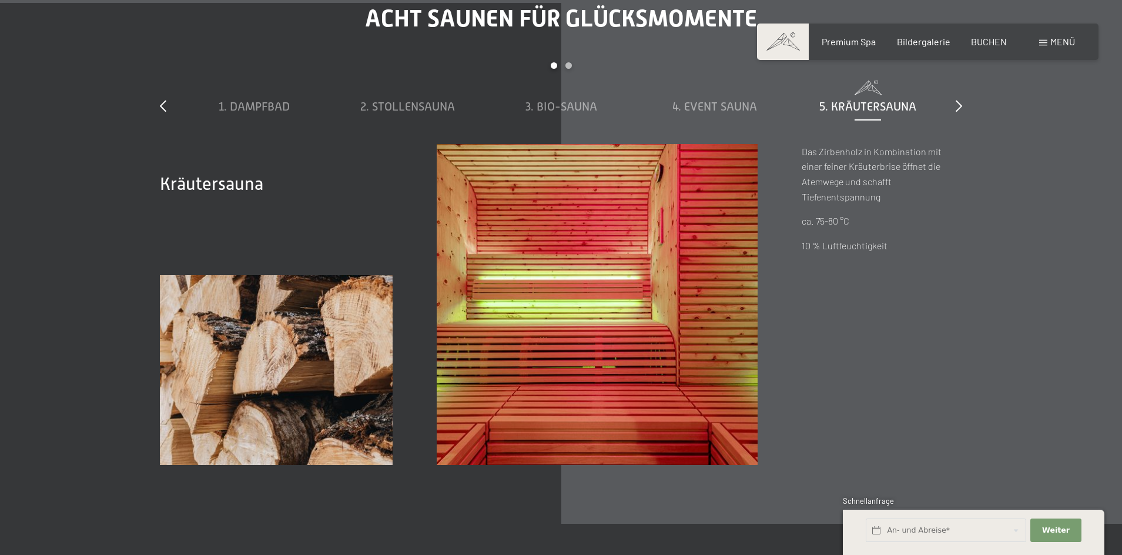
click at [953, 102] on div "slide 1 to 5 of 8 1. Dampfbad 2. Stollensauna 3. Bio-Sauna 4. Event Sauna 5. Kr…" at bounding box center [561, 103] width 802 height 82
click at [959, 105] on icon at bounding box center [959, 106] width 6 height 12
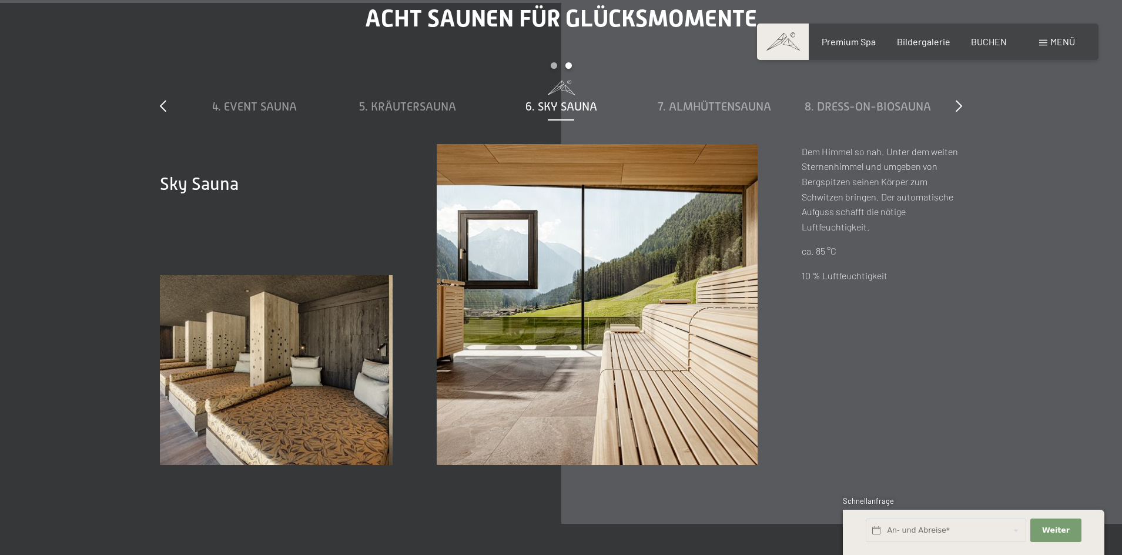
click at [562, 103] on span "6. Sky Sauna" at bounding box center [561, 106] width 72 height 13
click at [715, 105] on span "7. Almhüttensauna" at bounding box center [714, 106] width 113 height 13
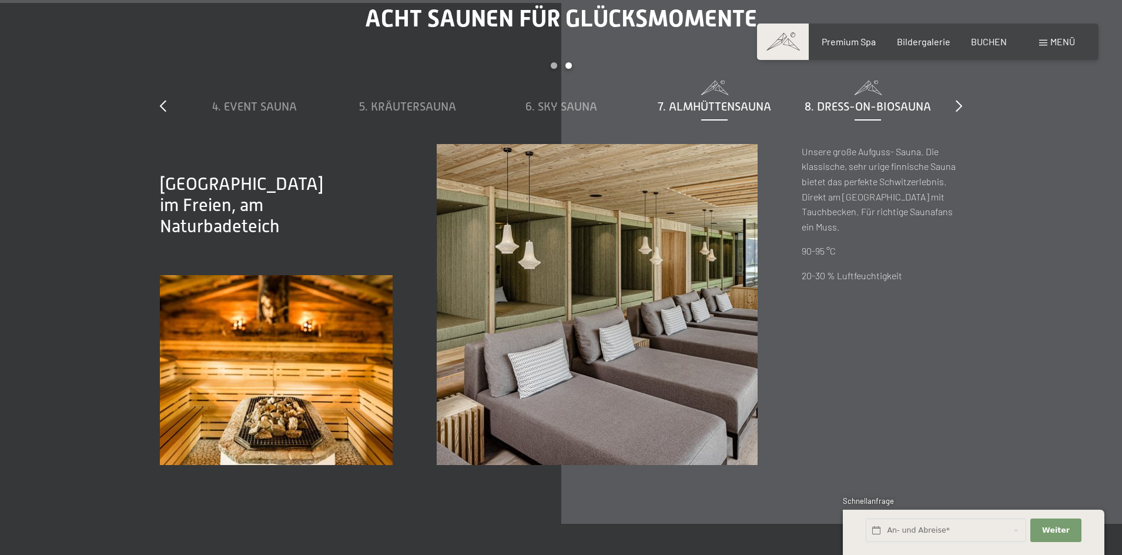
click at [860, 107] on span "8. Dress-on-Biosauna" at bounding box center [867, 106] width 126 height 13
